Goal: Use online tool/utility: Use online tool/utility

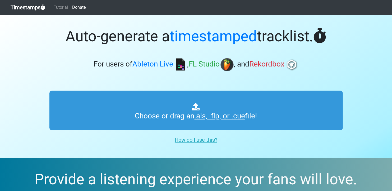
type input "C:\fakepath\Smoke.als"
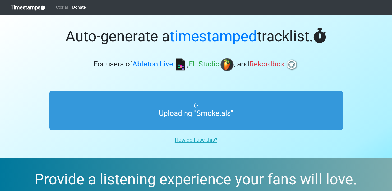
click at [330, 63] on h3 "For users of Ableton Live , FL Studio , and Rekordbox" at bounding box center [195, 64] width 293 height 13
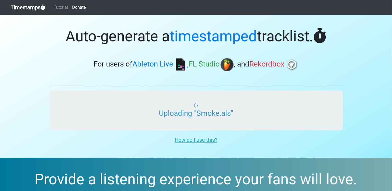
click at [216, 104] on input "Uploading "Smoke.als"" at bounding box center [195, 110] width 293 height 40
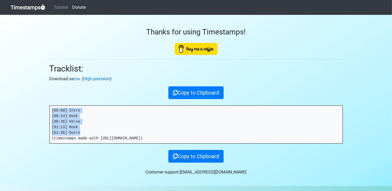
drag, startPoint x: 81, startPoint y: 131, endPoint x: 44, endPoint y: 105, distance: 45.5
click at [50, 105] on pre "[00:00] Intro [00:14] Hook [00:36] Verse [01:13] Hook [01:36] Outro (timestamps…" at bounding box center [196, 124] width 293 height 38
copy pre "[00:00] Intro [00:14] Hook [00:36] Verse [01:13] Hook [01:36] Outro"
click at [193, 86] on button "Copy to Clipboard" at bounding box center [195, 92] width 55 height 13
